Goal: Task Accomplishment & Management: Use online tool/utility

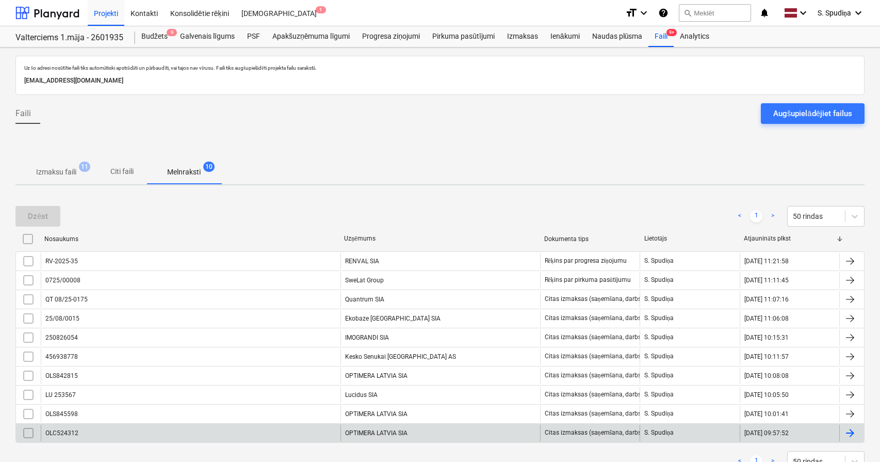
scroll to position [39, 0]
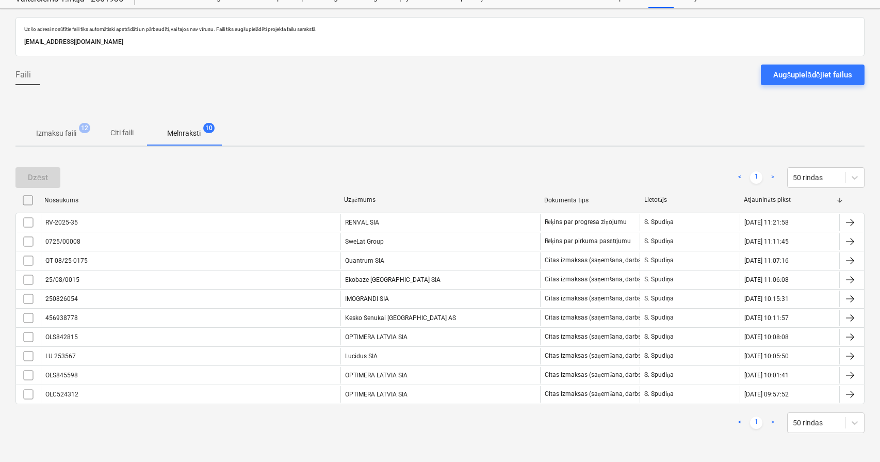
click at [57, 129] on p "Izmaksu faili" at bounding box center [56, 133] width 40 height 11
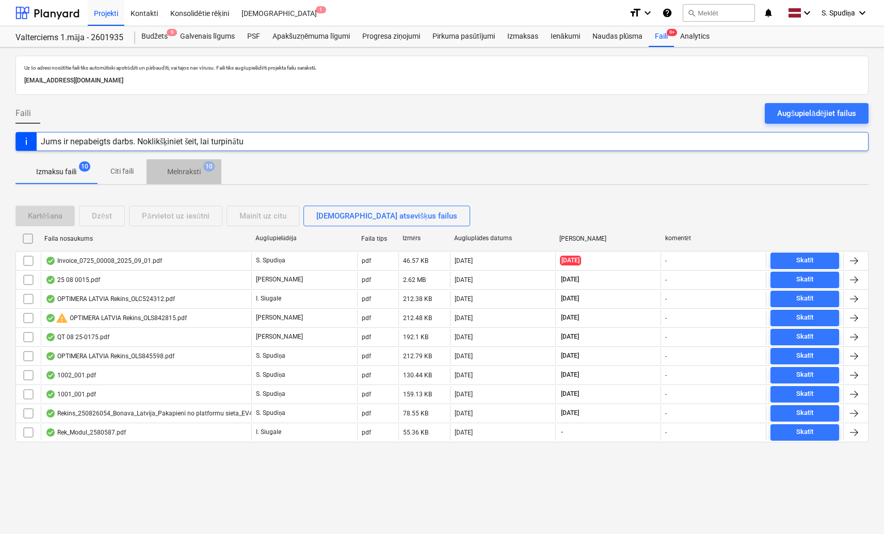
click at [191, 173] on p "Melnraksti" at bounding box center [184, 172] width 34 height 11
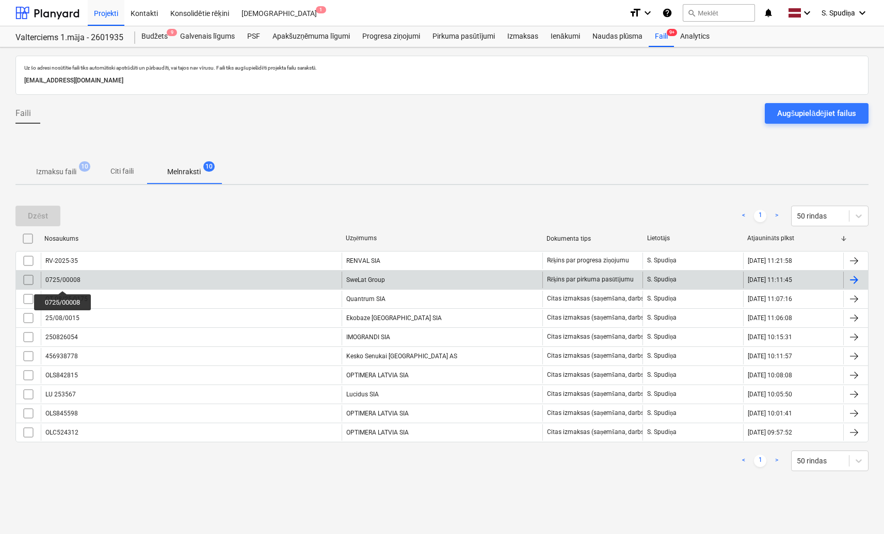
click at [64, 282] on div "0725/00008" at bounding box center [62, 279] width 35 height 7
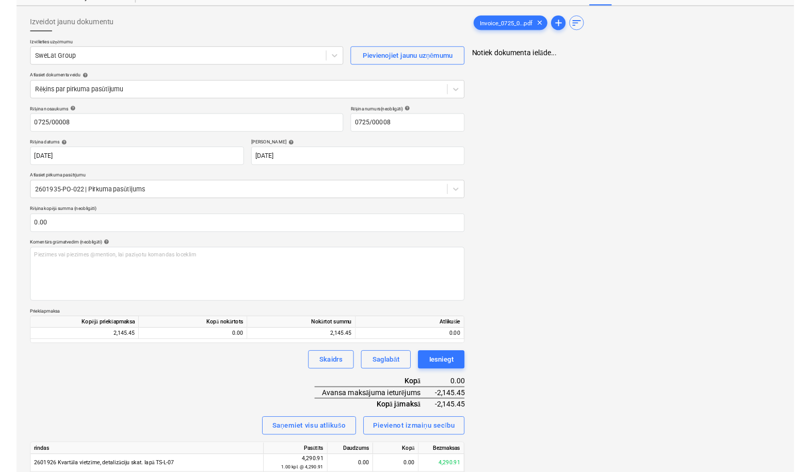
scroll to position [83, 0]
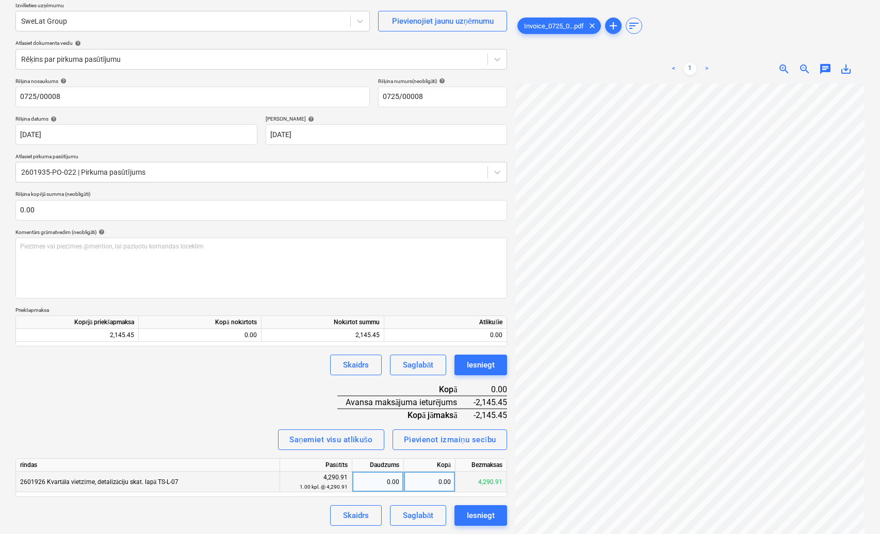
click at [382, 461] on div "0.00" at bounding box center [377, 482] width 43 height 21
click at [430, 461] on div "0.00" at bounding box center [430, 482] width 52 height 21
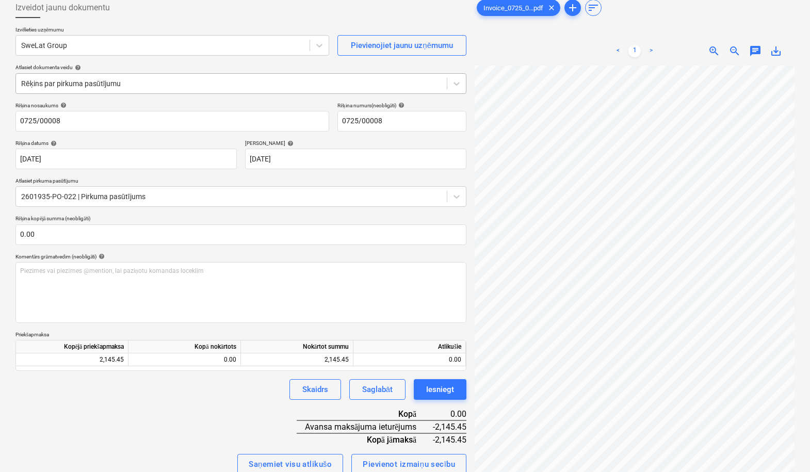
scroll to position [0, 0]
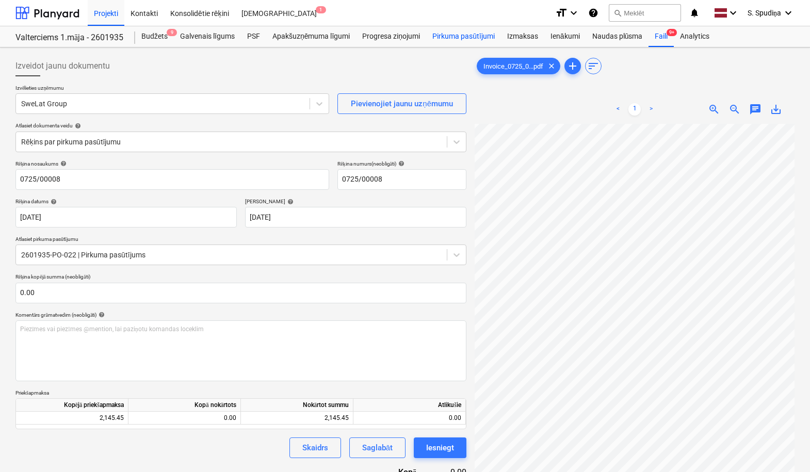
click at [462, 36] on div "Pirkuma pasūtījumi" at bounding box center [463, 36] width 75 height 21
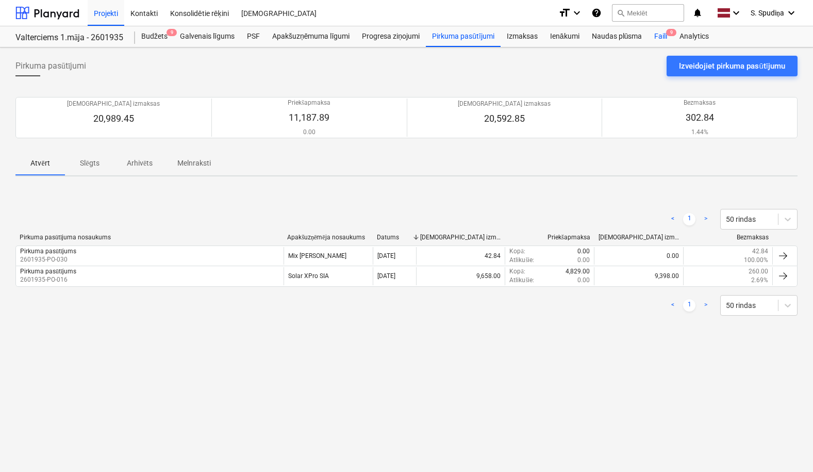
click at [666, 31] on div "Faili 9" at bounding box center [660, 36] width 25 height 21
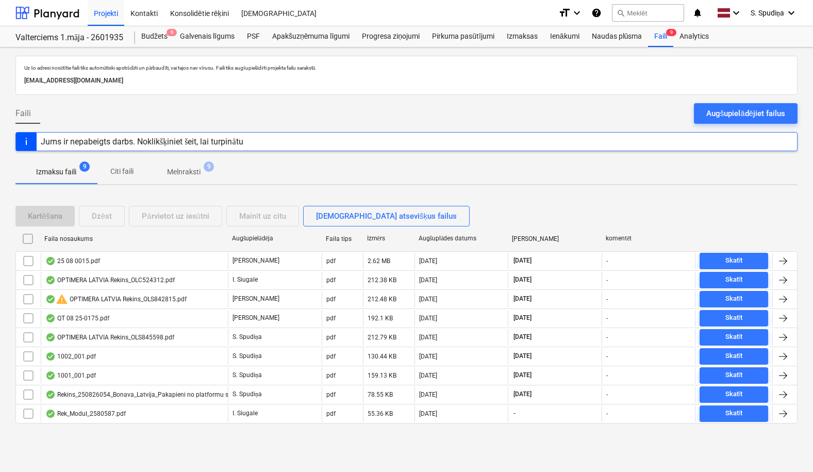
click at [185, 170] on p "Melnraksti" at bounding box center [184, 172] width 34 height 11
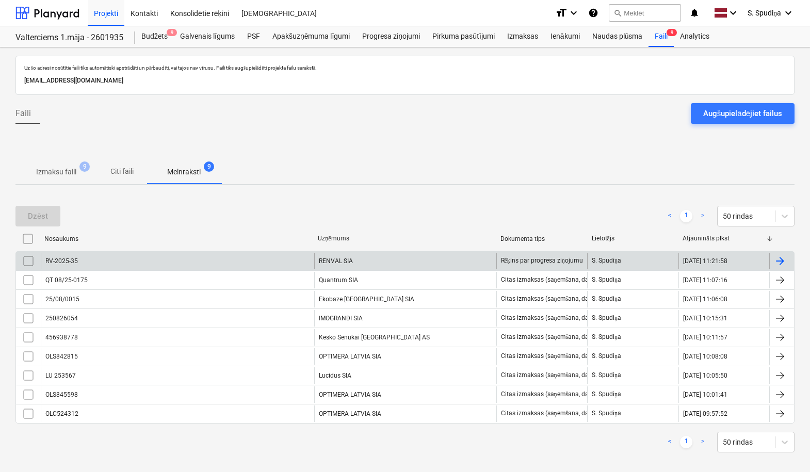
click at [180, 259] on div "RV-2025-35" at bounding box center [177, 261] width 273 height 17
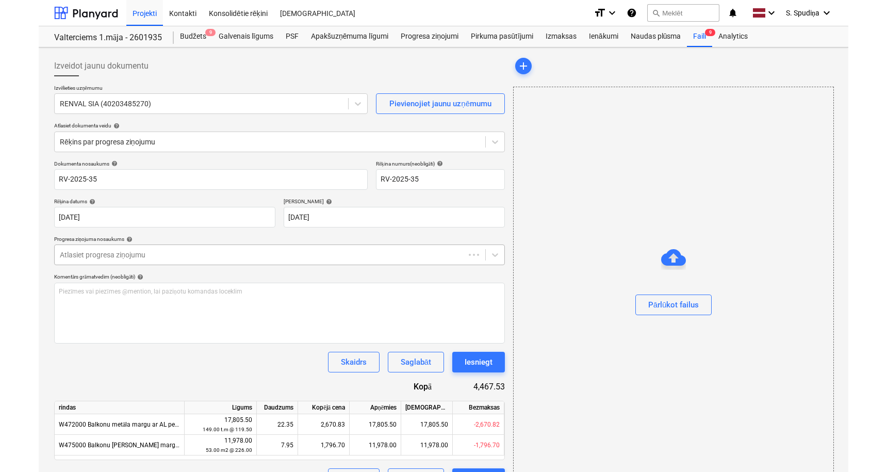
scroll to position [25, 0]
